Goal: Information Seeking & Learning: Learn about a topic

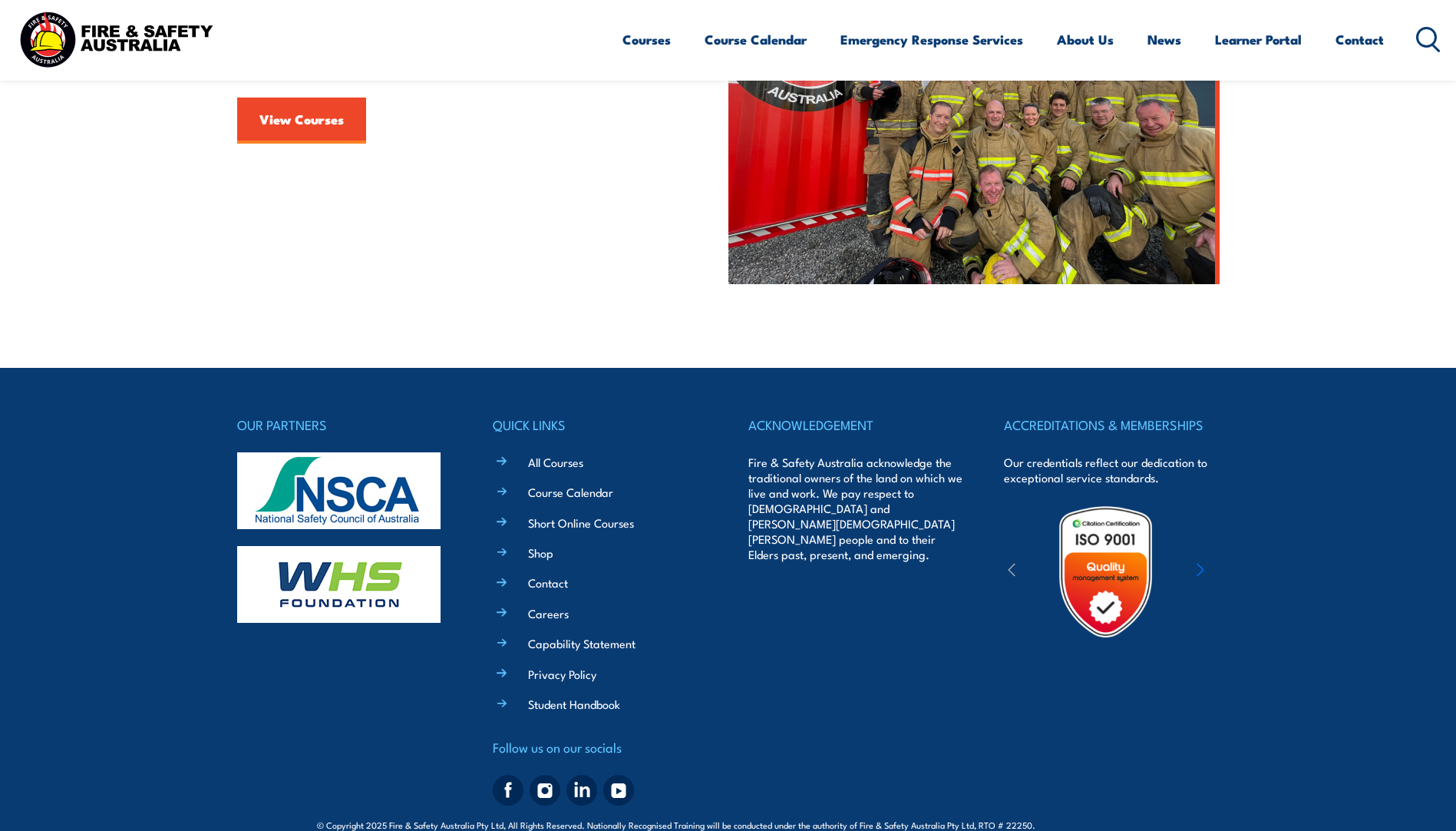
scroll to position [613, 0]
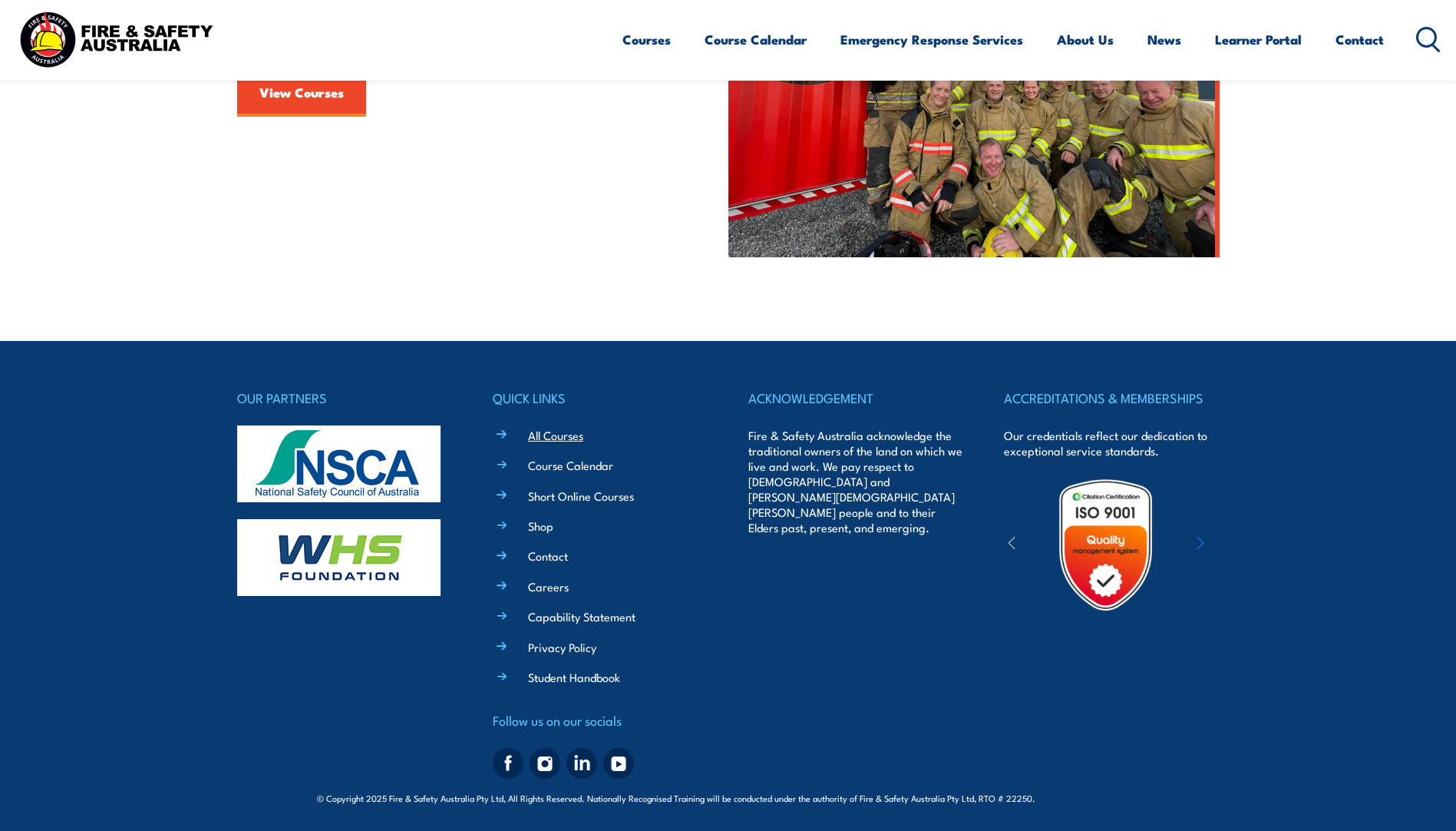
click at [573, 438] on link "All Courses" at bounding box center [556, 434] width 55 height 16
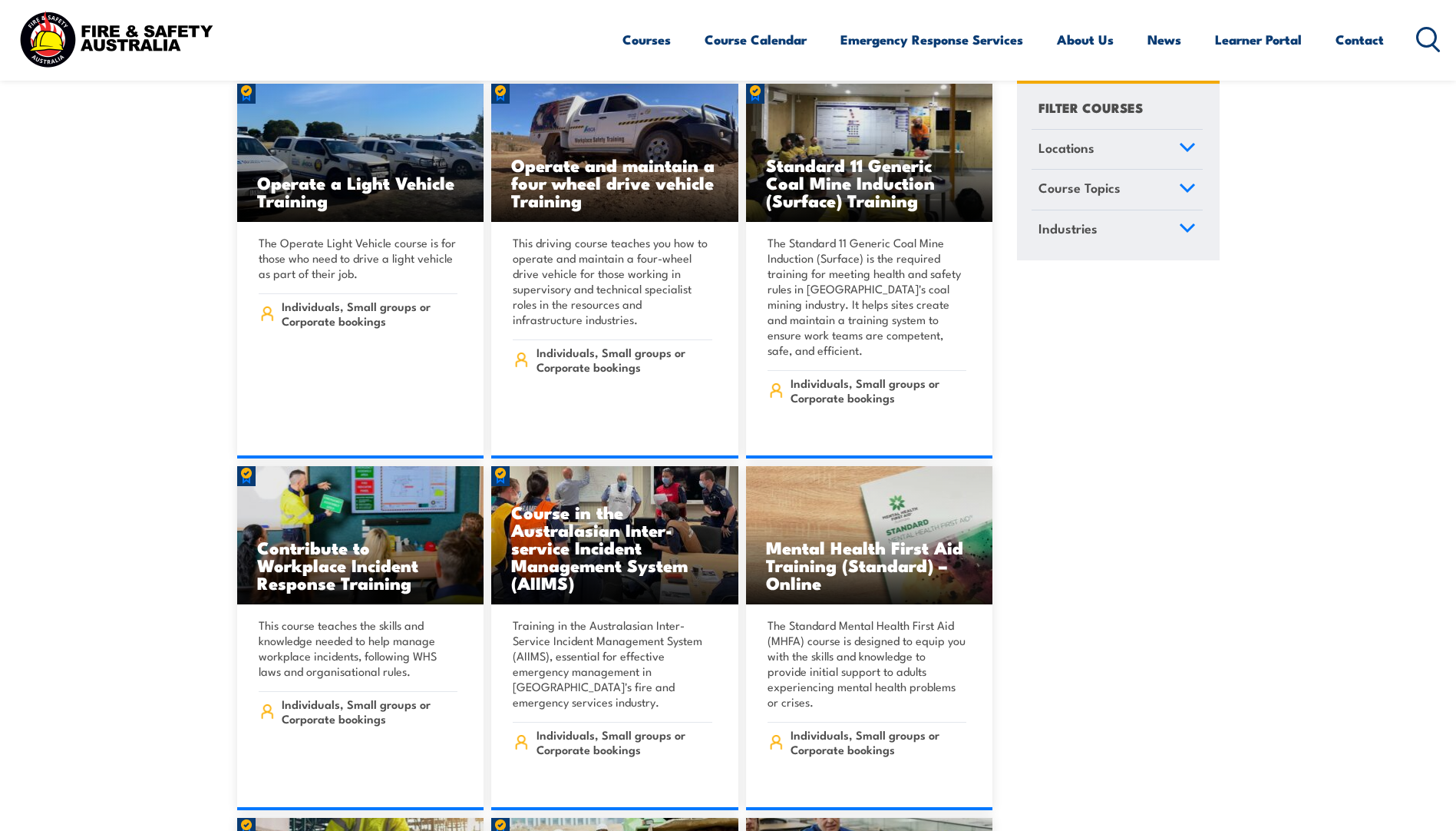
scroll to position [7448, 0]
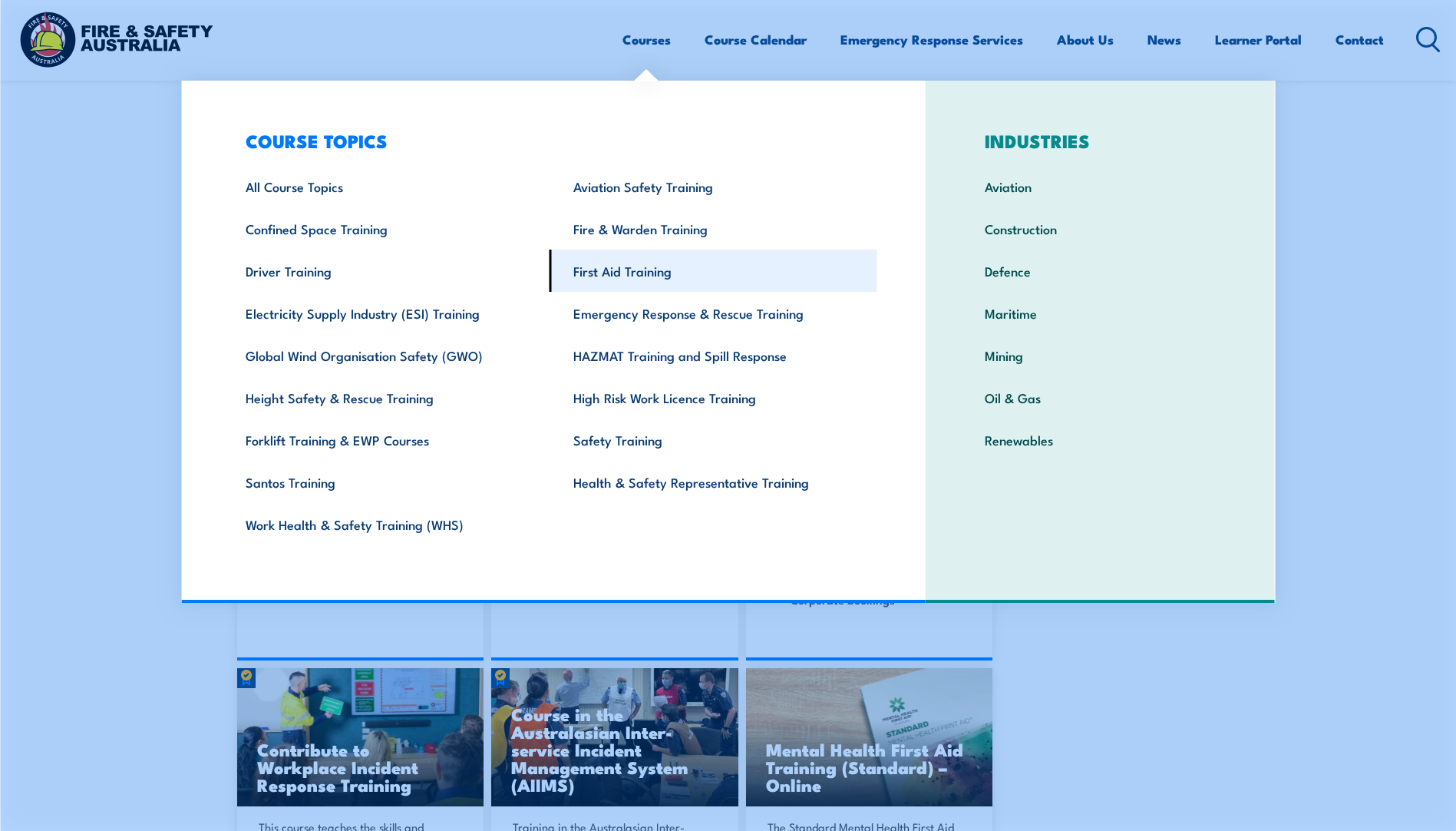
click at [626, 278] on link "First Aid Training" at bounding box center [713, 271] width 328 height 43
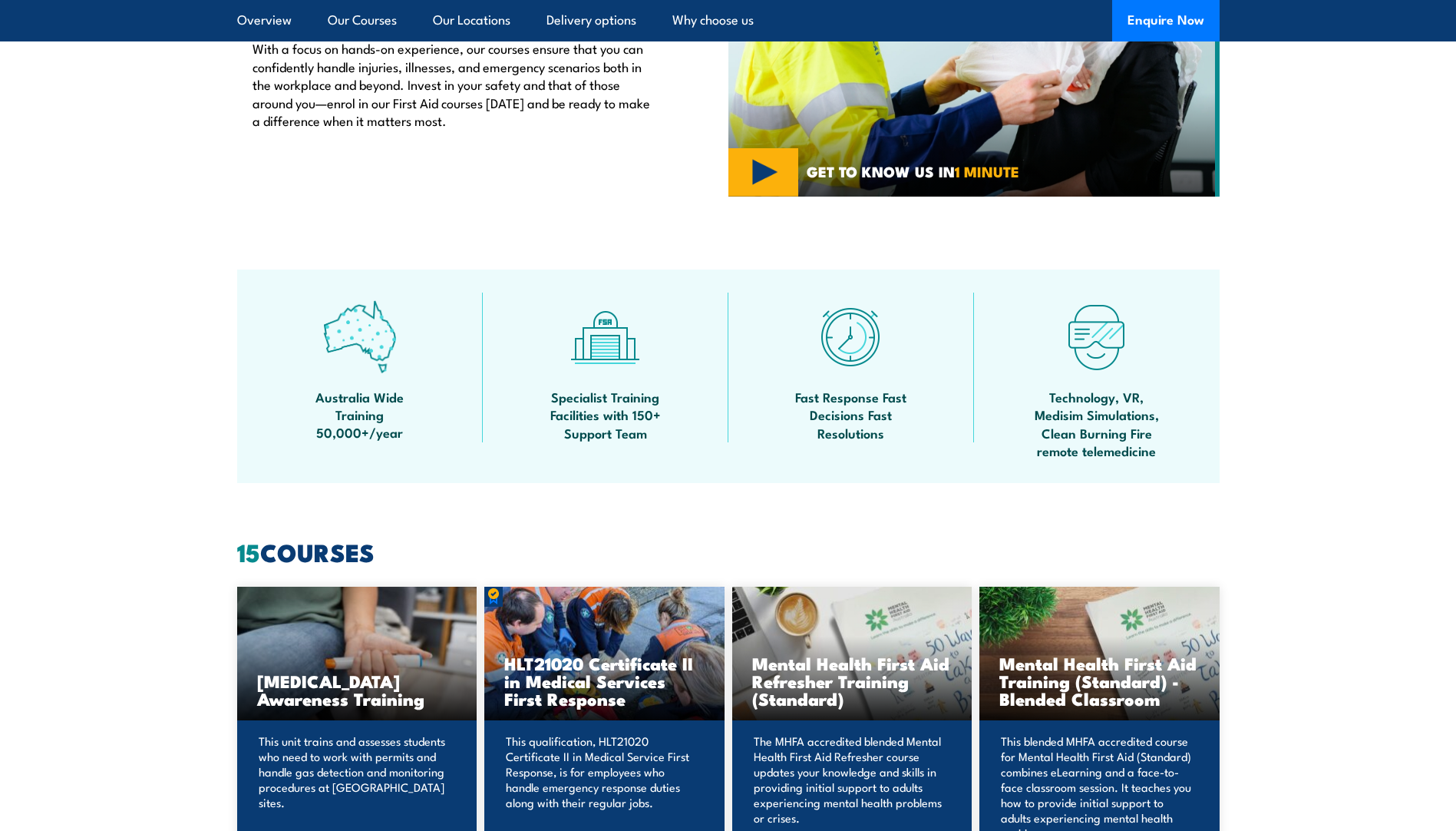
scroll to position [1152, 0]
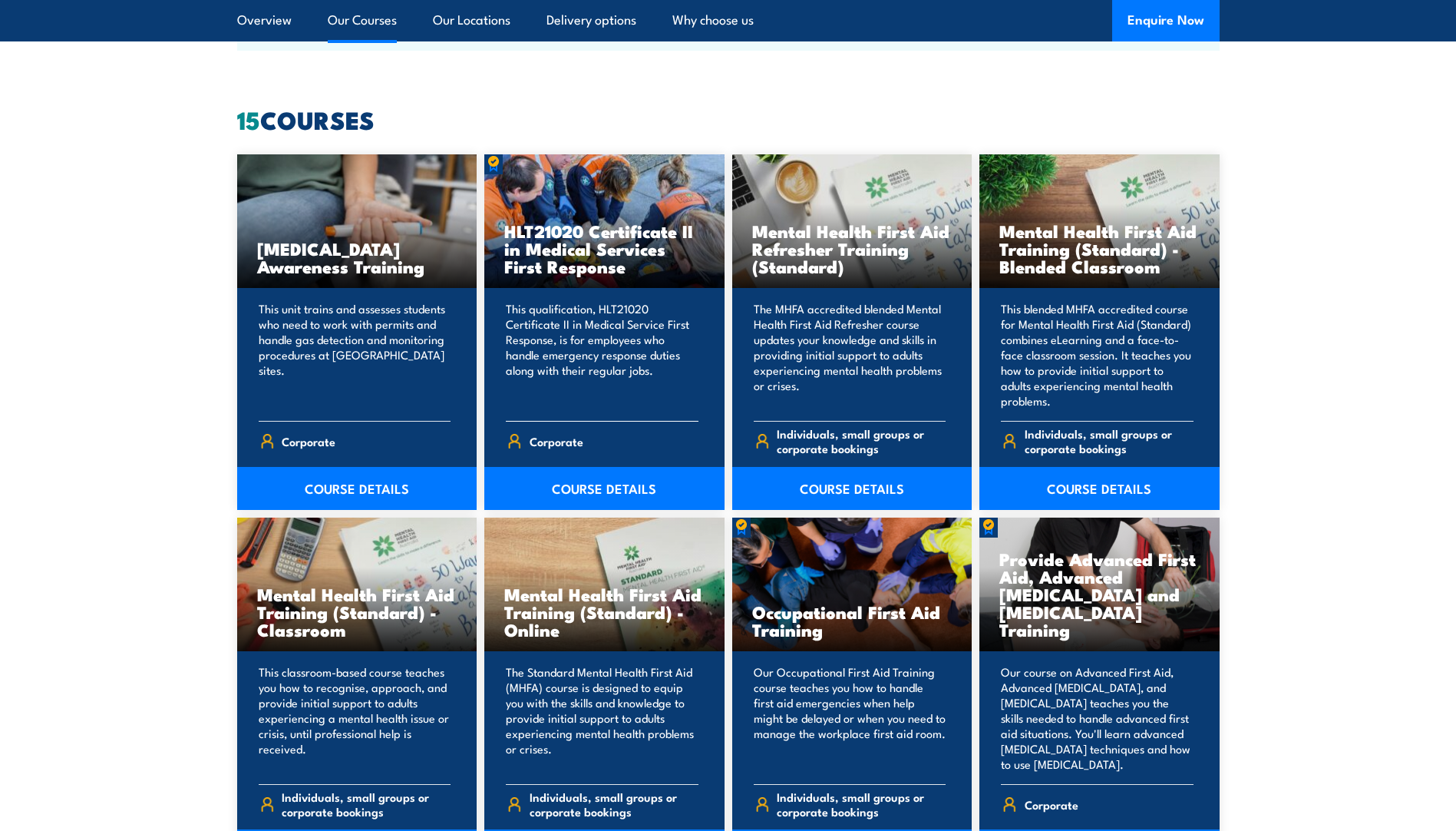
click at [584, 263] on h3 "HLT21020 Certificate II in Medical Services First Response" at bounding box center [605, 248] width 200 height 53
click at [561, 480] on link "COURSE DETAILS" at bounding box center [605, 488] width 240 height 43
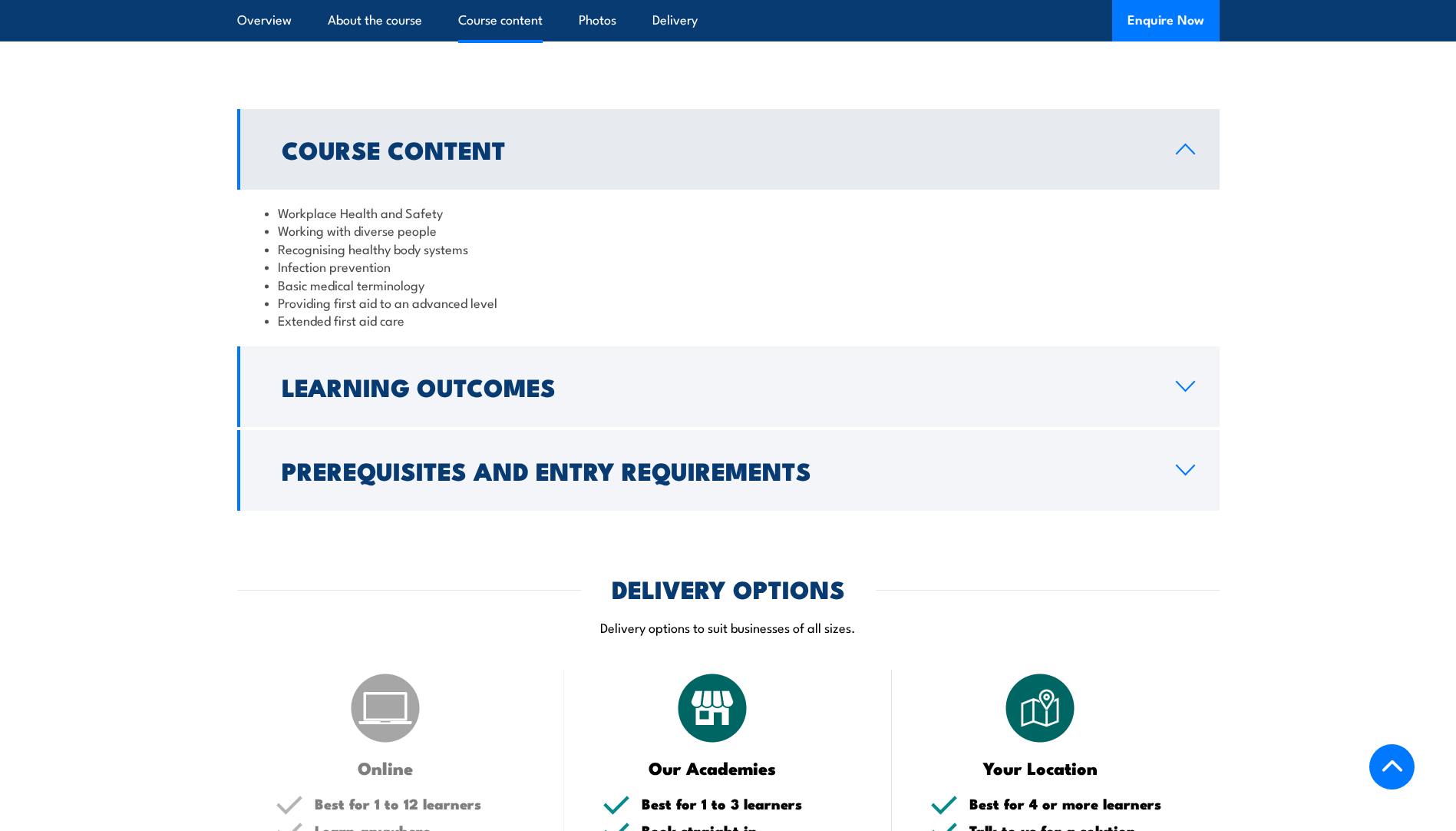
scroll to position [1306, 0]
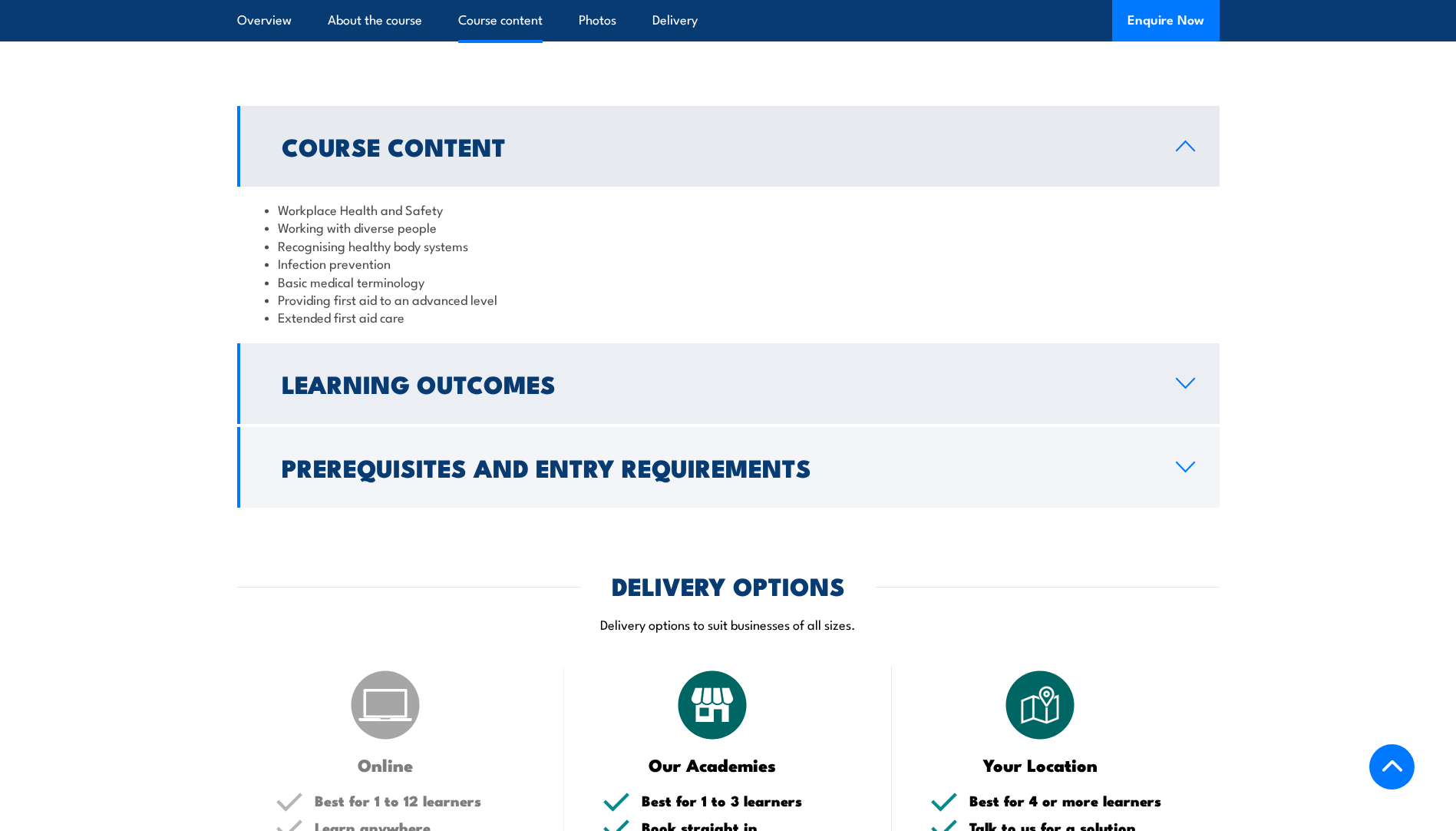
click at [629, 394] on h2 "Learning Outcomes" at bounding box center [716, 382] width 870 height 21
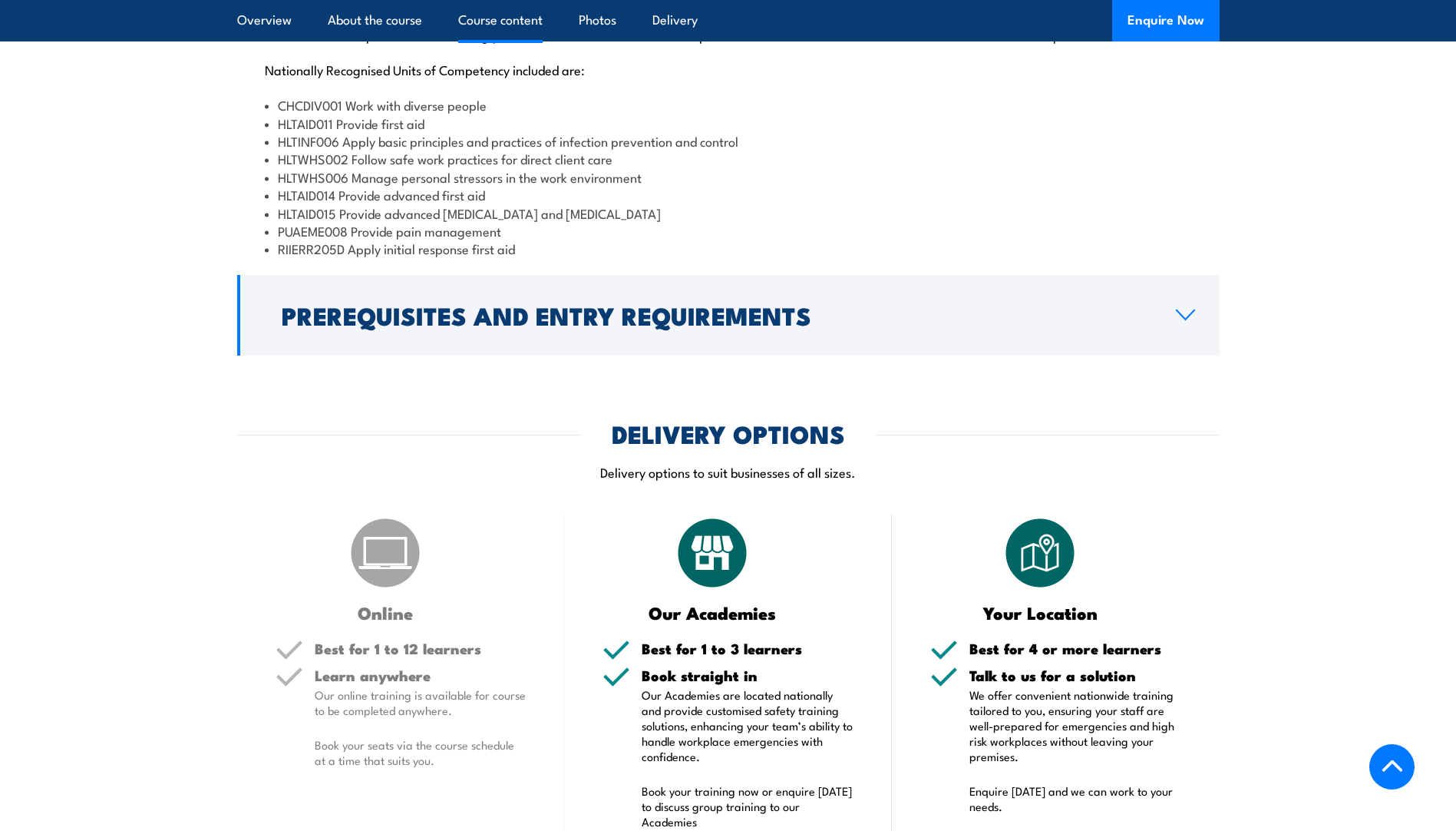
click at [717, 326] on h2 "Prerequisites and Entry Requirements" at bounding box center [716, 315] width 870 height 21
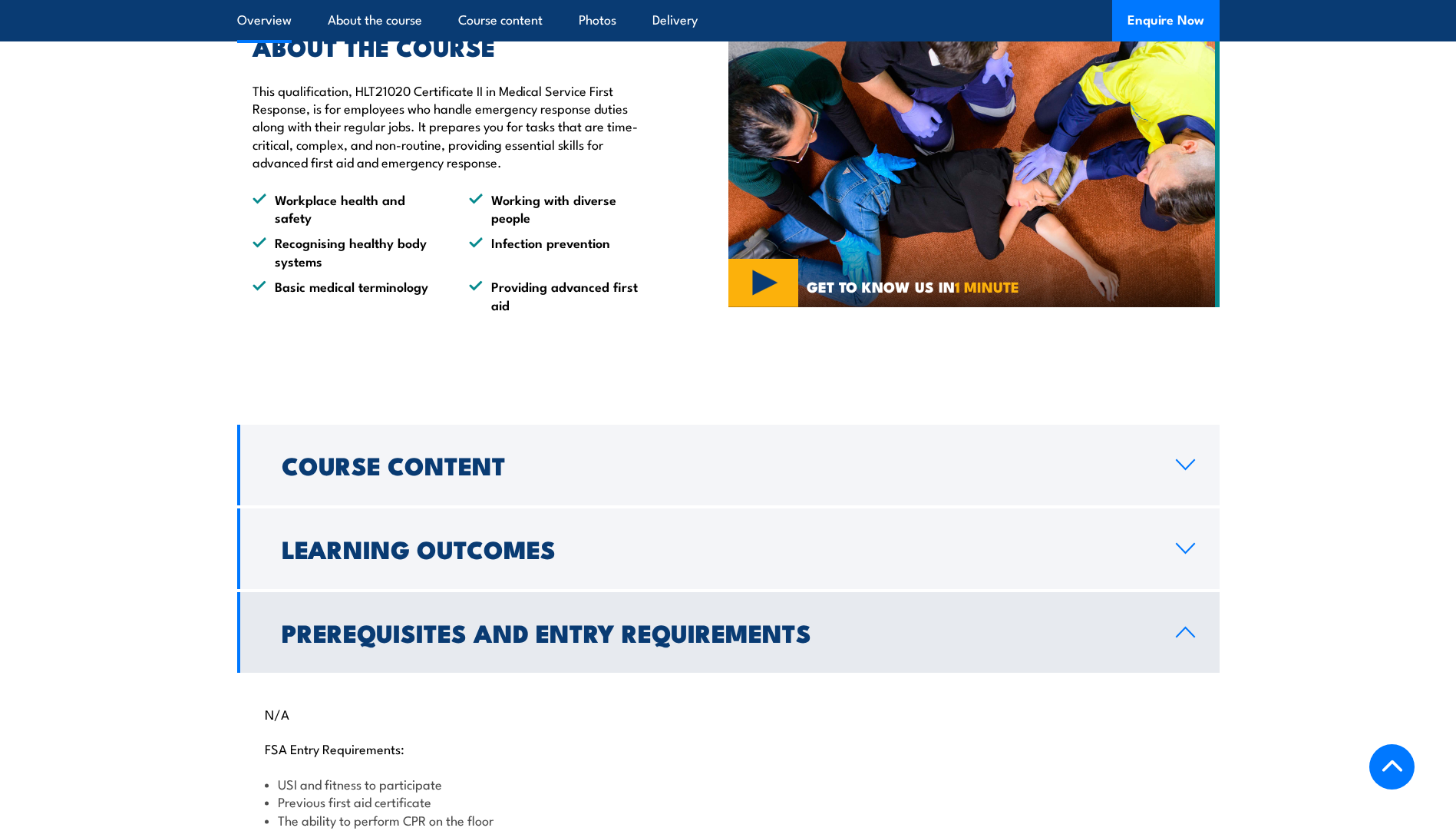
scroll to position [1107, 0]
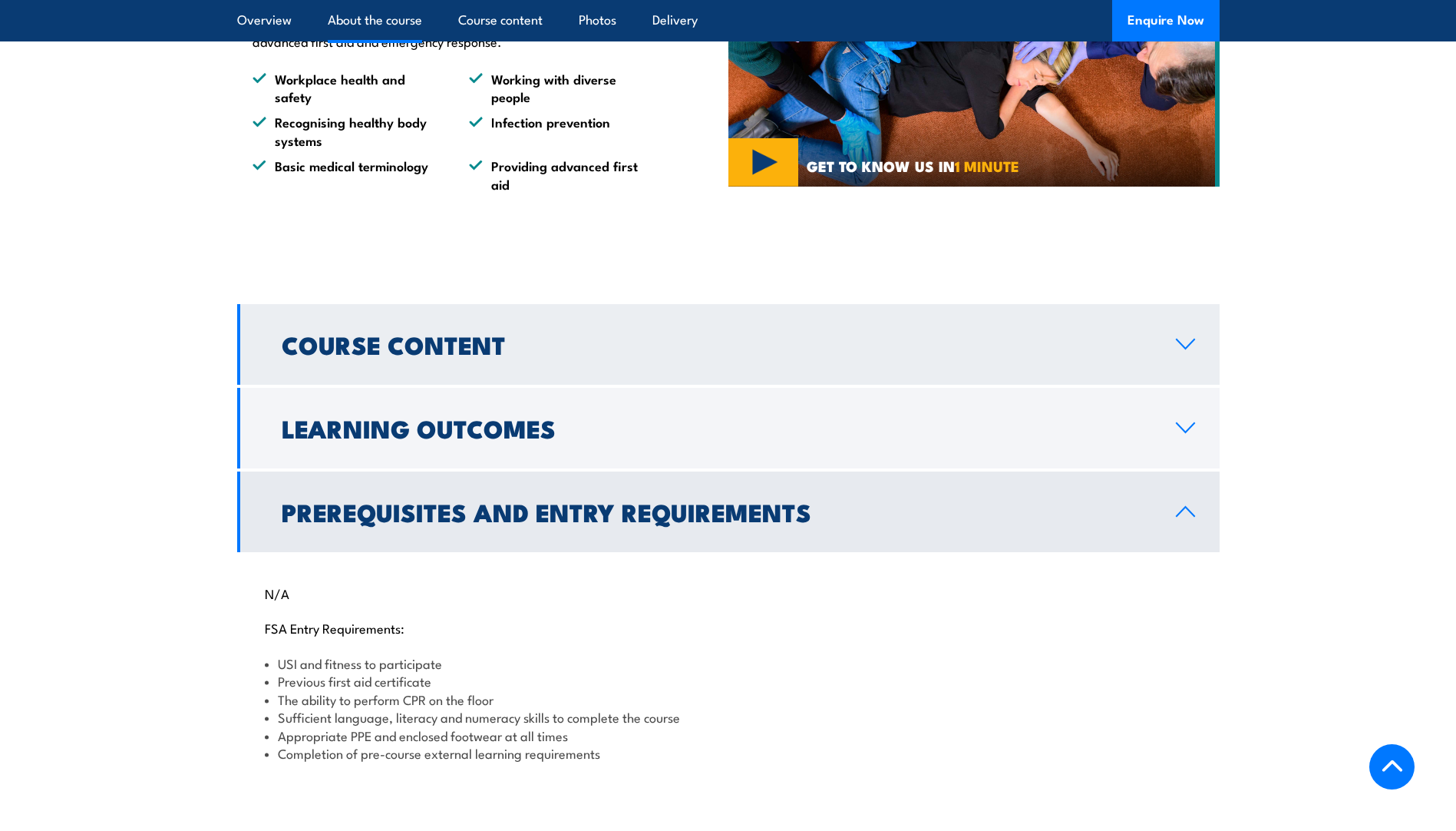
click at [545, 355] on h2 "Course Content" at bounding box center [716, 344] width 870 height 21
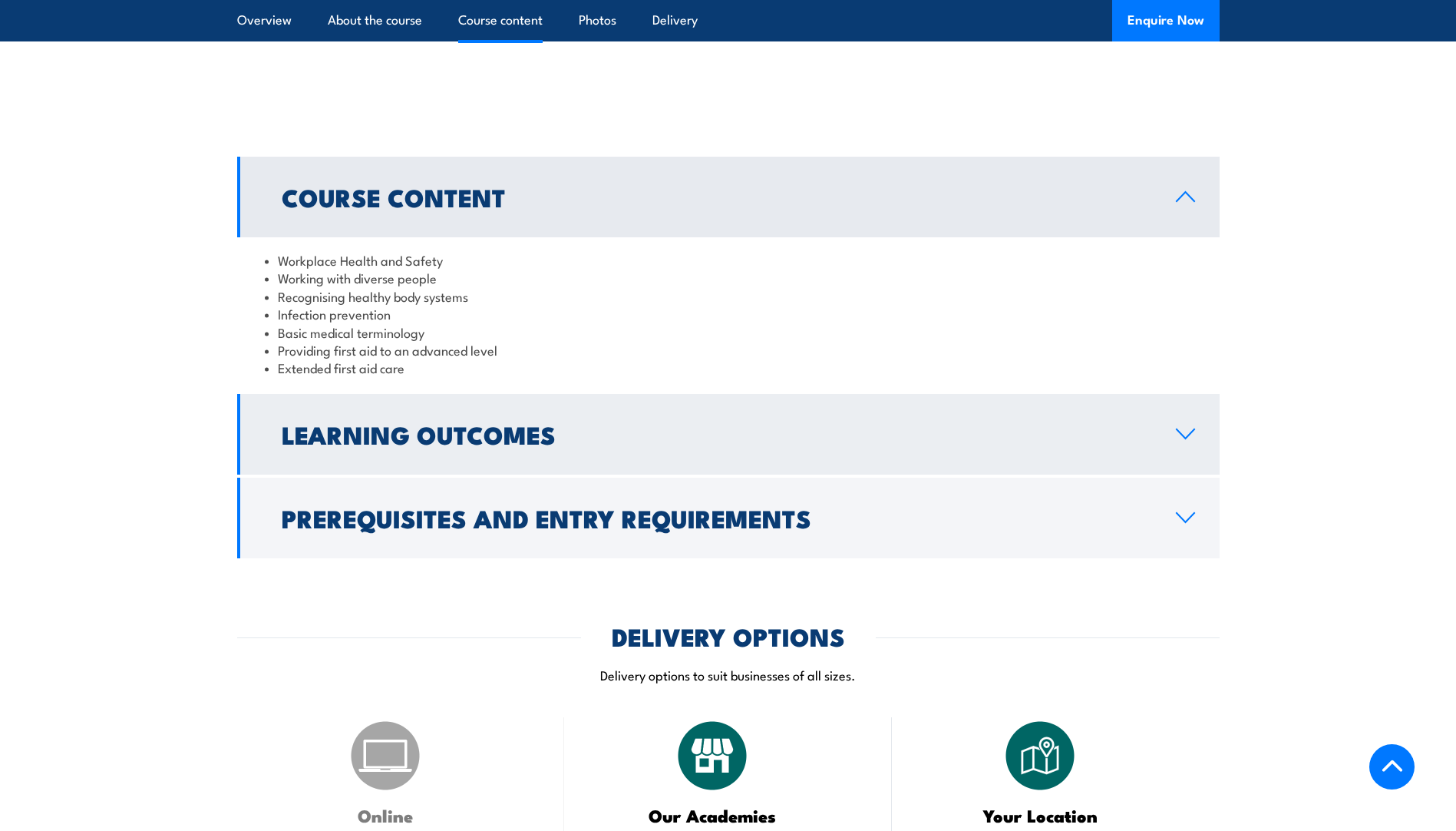
scroll to position [1261, 0]
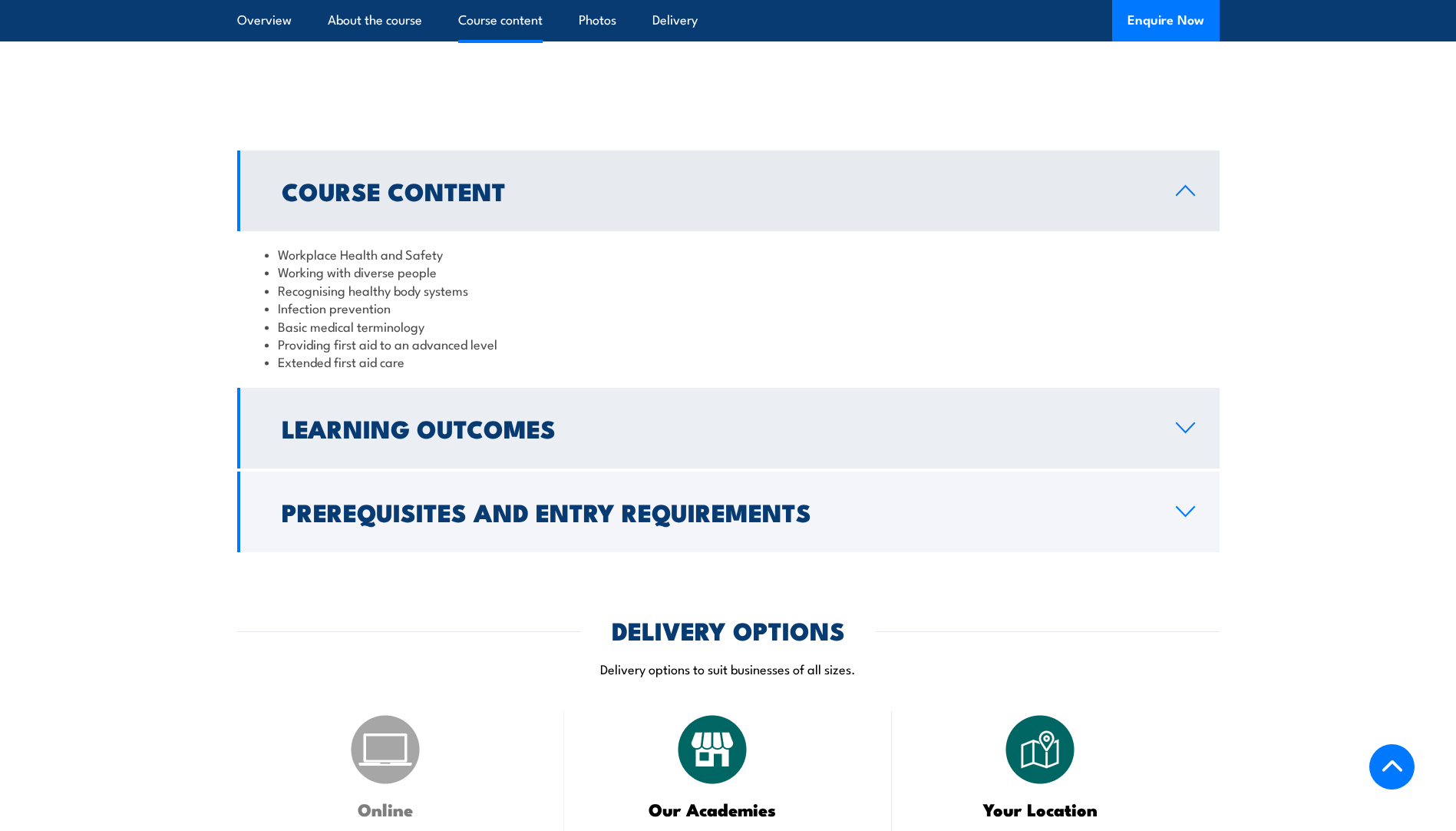
click at [539, 438] on h2 "Learning Outcomes" at bounding box center [716, 427] width 870 height 21
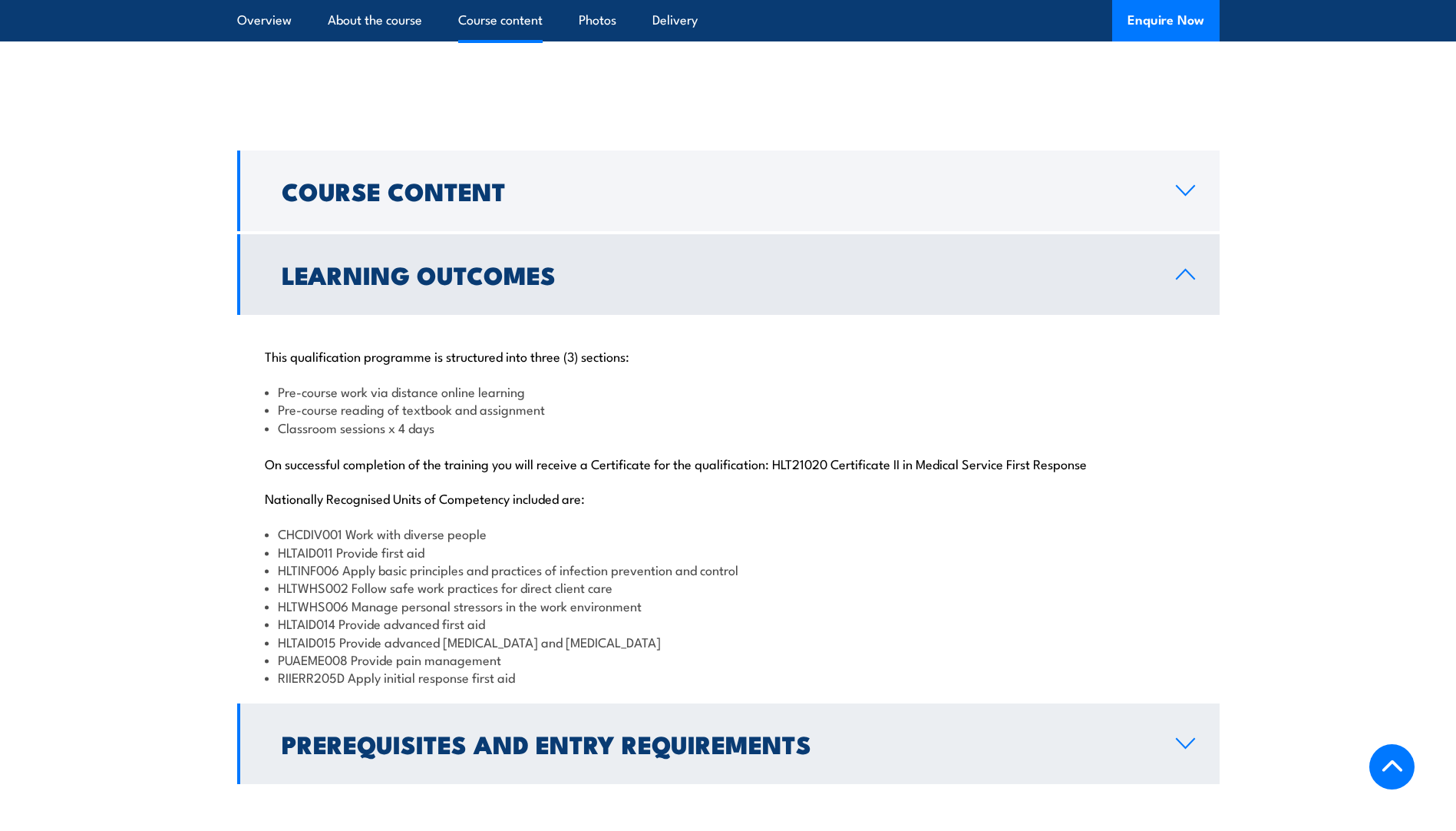
scroll to position [1645, 0]
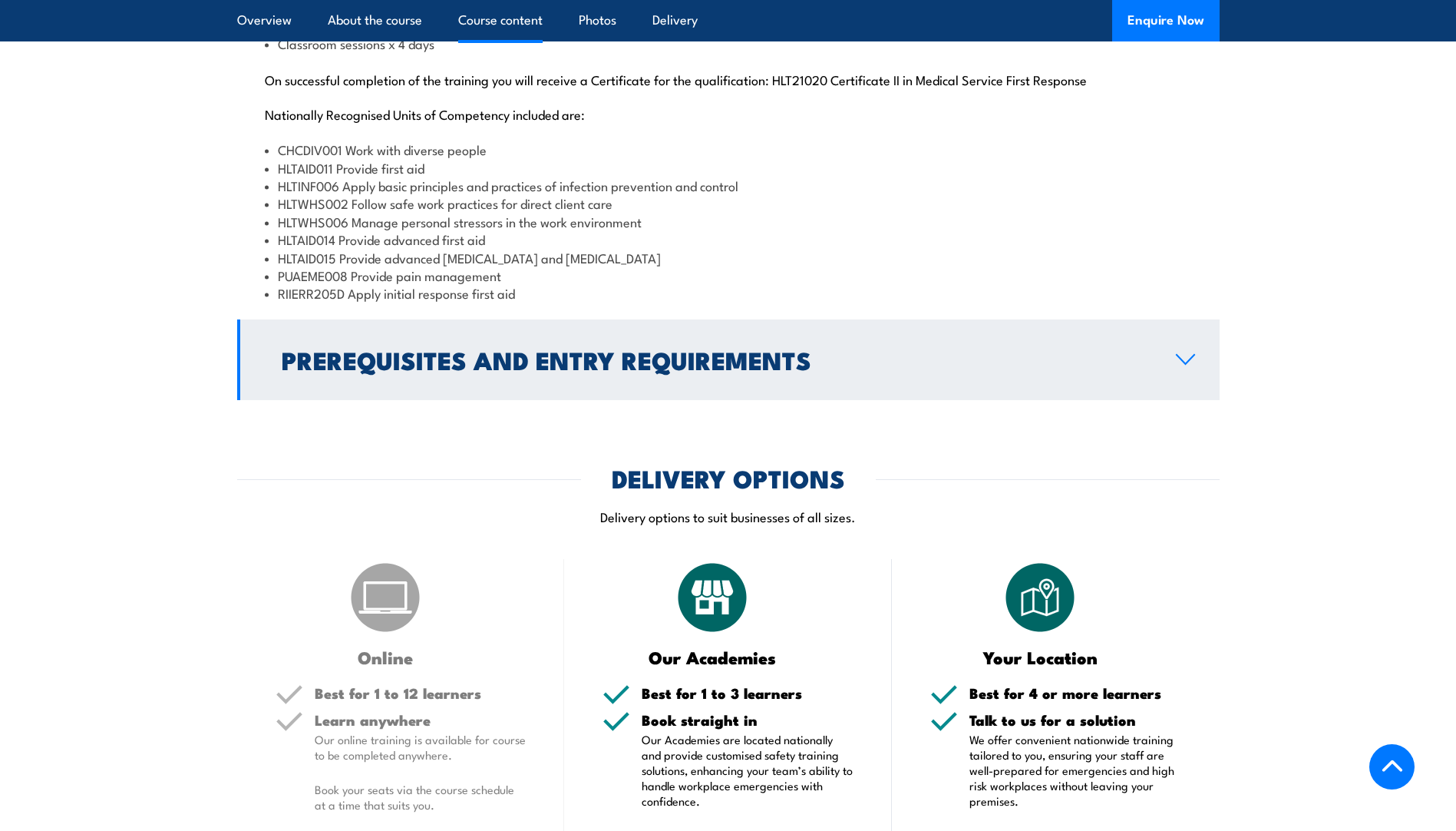
click at [750, 370] on h2 "Prerequisites and Entry Requirements" at bounding box center [716, 359] width 870 height 21
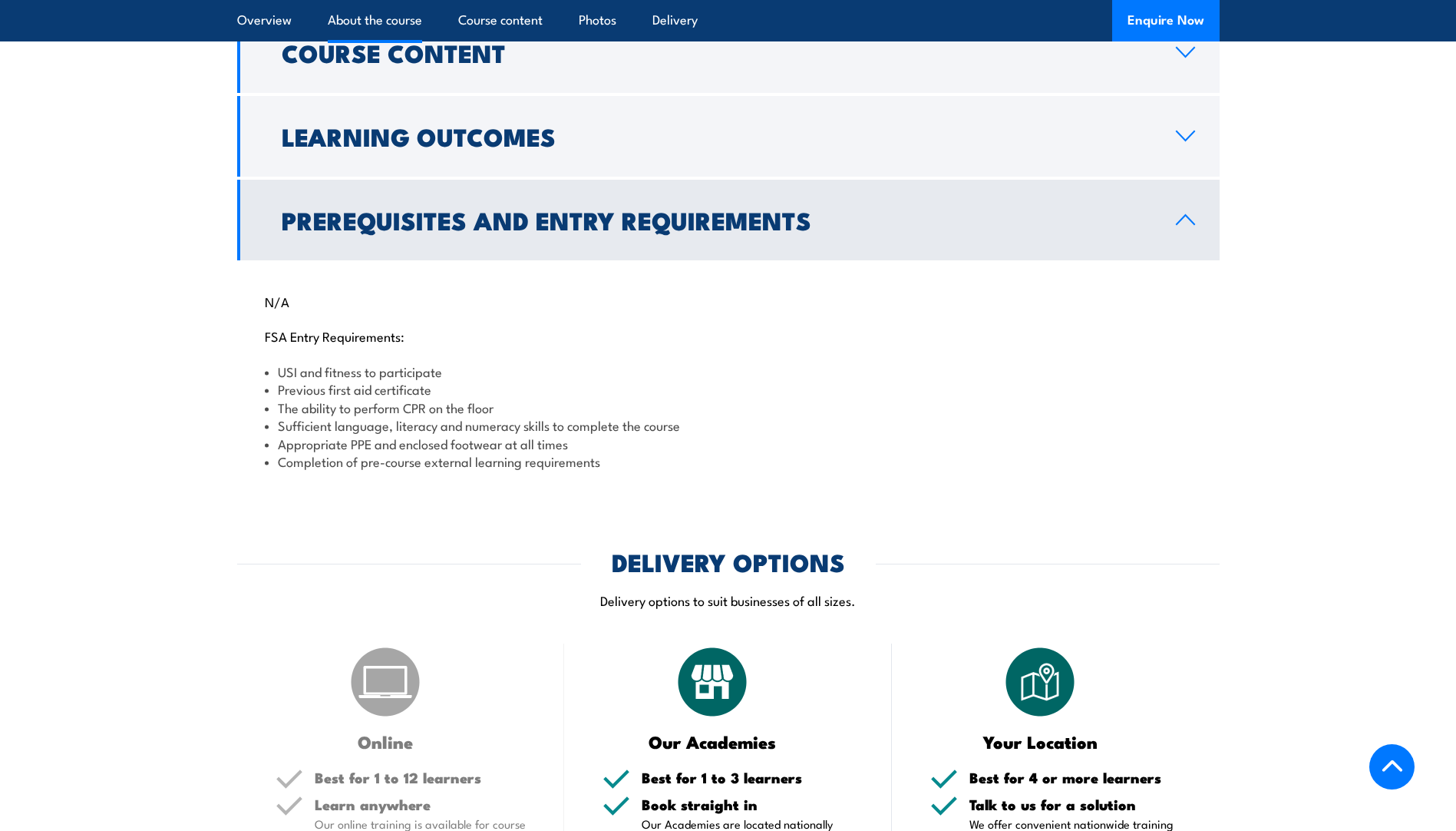
scroll to position [1153, 0]
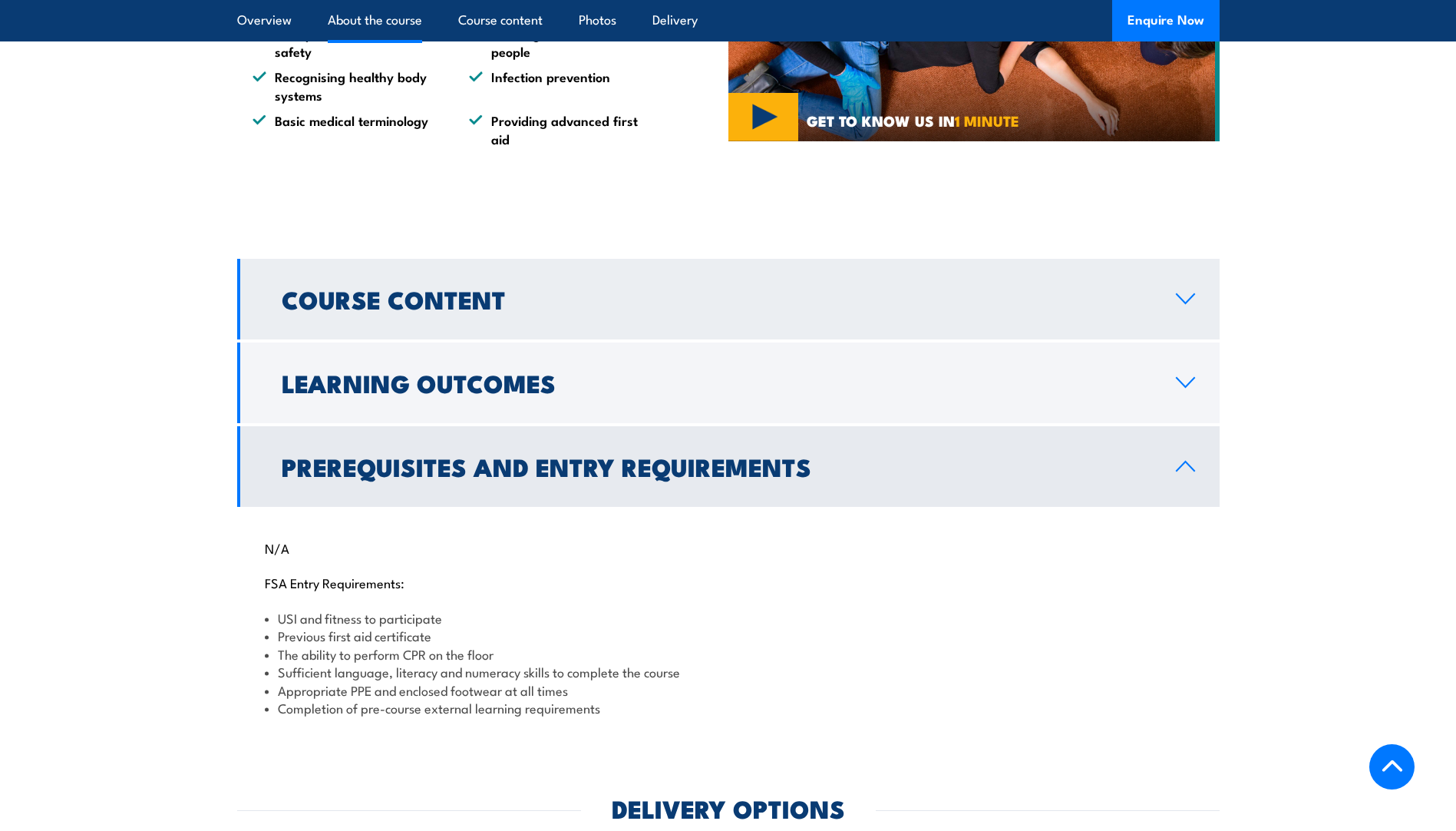
click at [758, 339] on link "Course Content" at bounding box center [728, 299] width 983 height 80
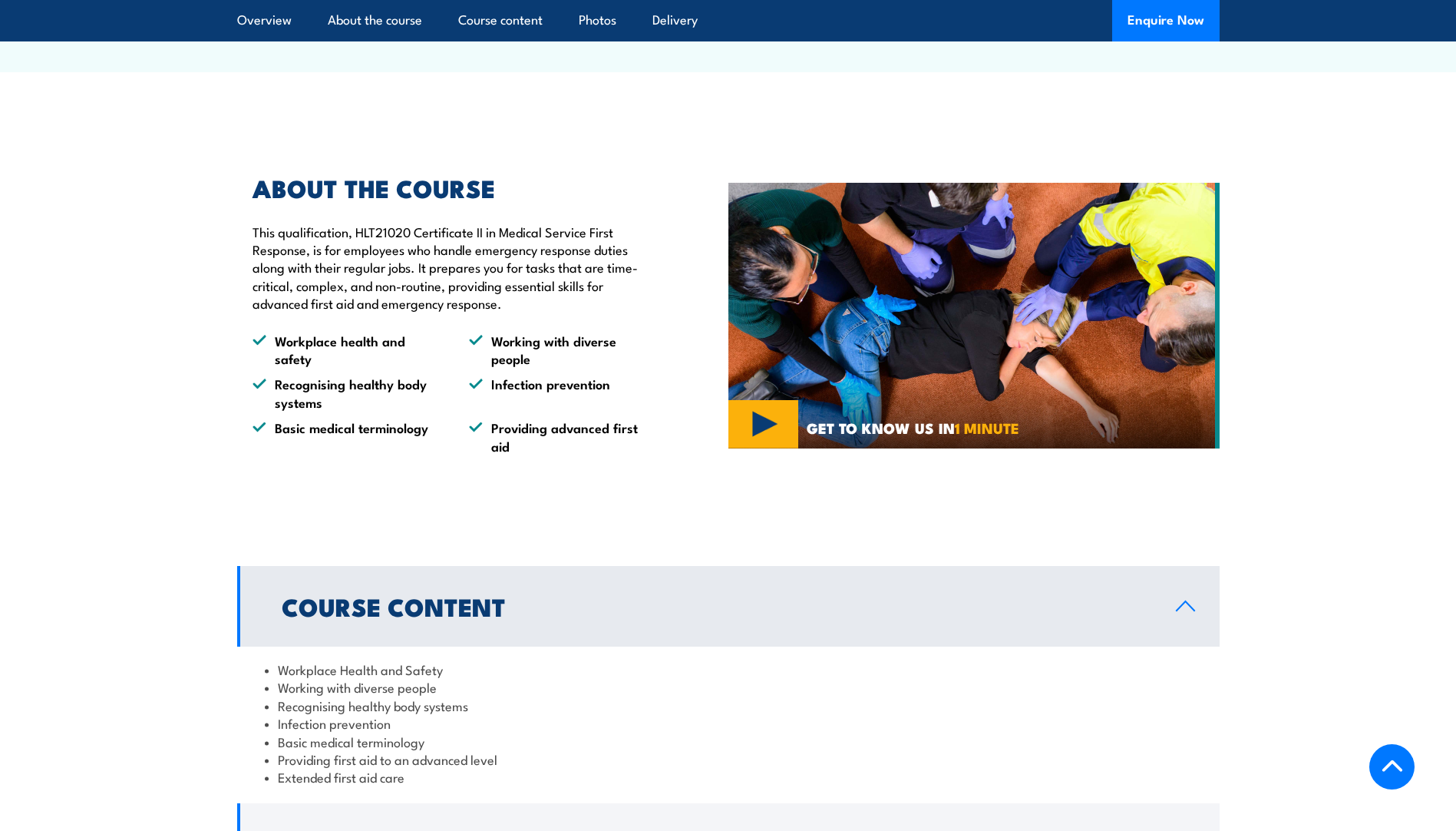
scroll to position [385, 0]
